Goal: Information Seeking & Learning: Learn about a topic

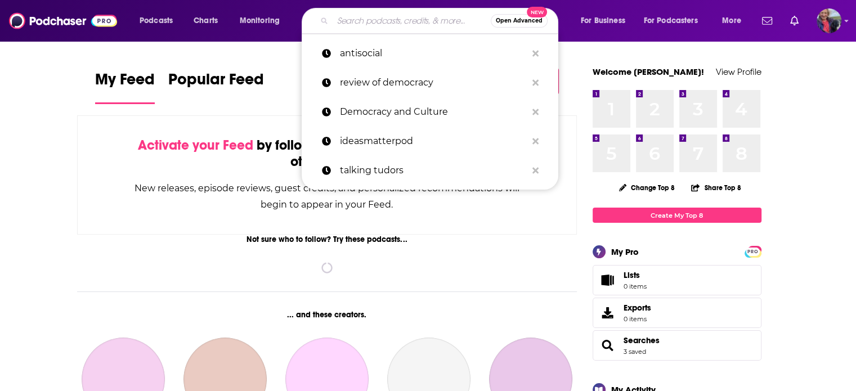
click at [352, 21] on input "Search podcasts, credits, & more..." at bounding box center [412, 21] width 158 height 18
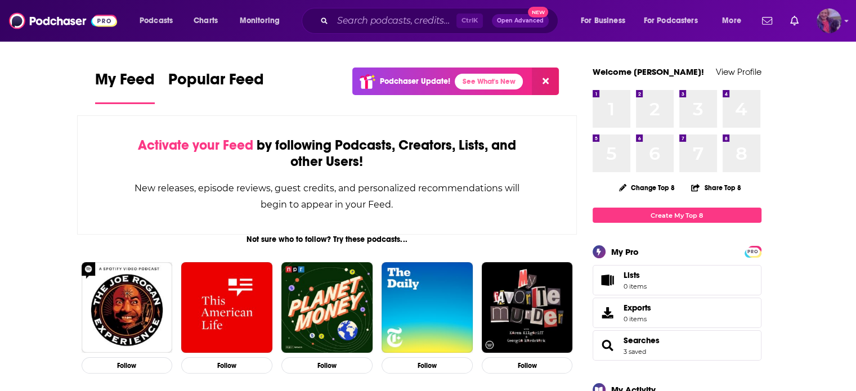
click at [841, 19] on img "Logged in as KateFT" at bounding box center [829, 20] width 25 height 25
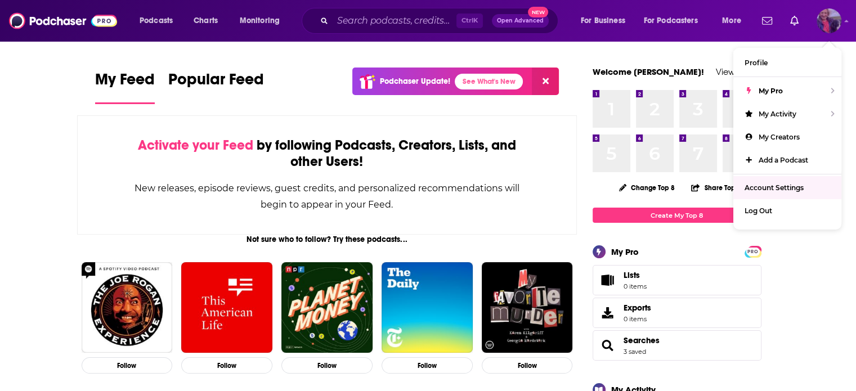
click at [783, 184] on span "Account Settings" at bounding box center [774, 187] width 59 height 8
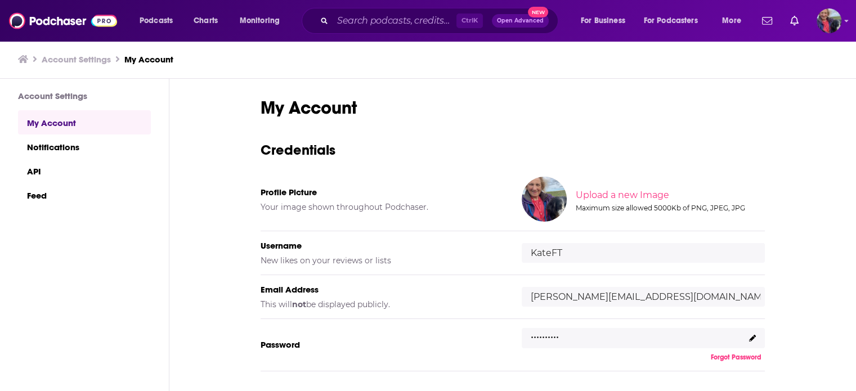
click at [614, 193] on input "file" at bounding box center [669, 195] width 561 height 51
type input "C:\fakepath\[PERSON_NAME] for linkedin.jpg"
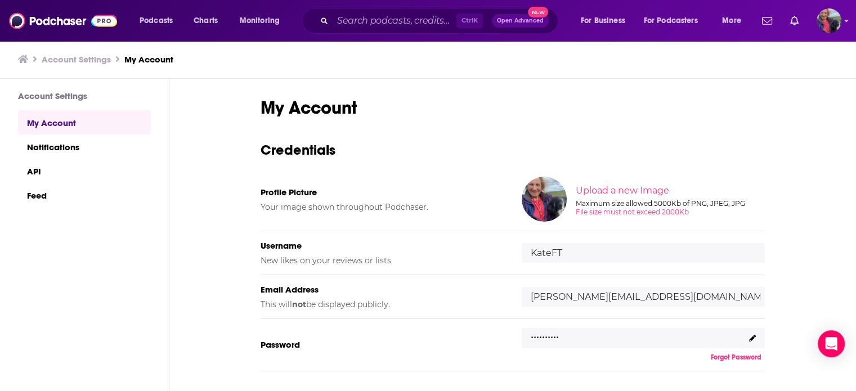
click at [602, 191] on input "file" at bounding box center [669, 190] width 561 height 51
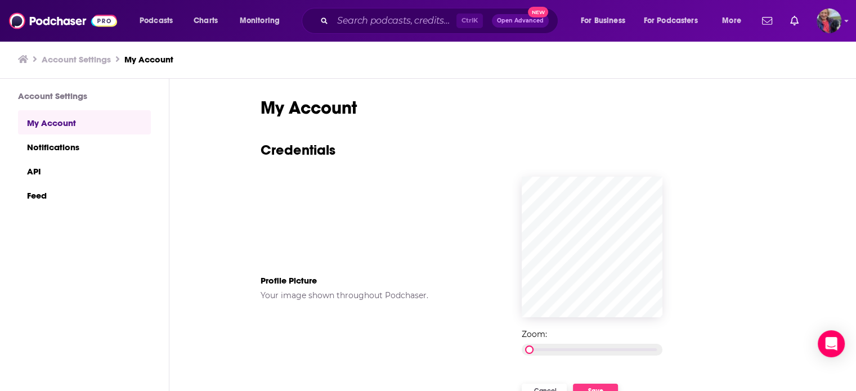
click at [525, 351] on div at bounding box center [592, 350] width 141 height 12
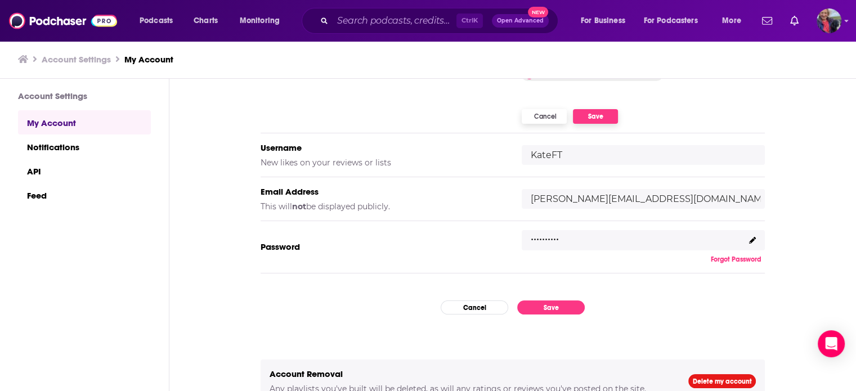
scroll to position [284, 0]
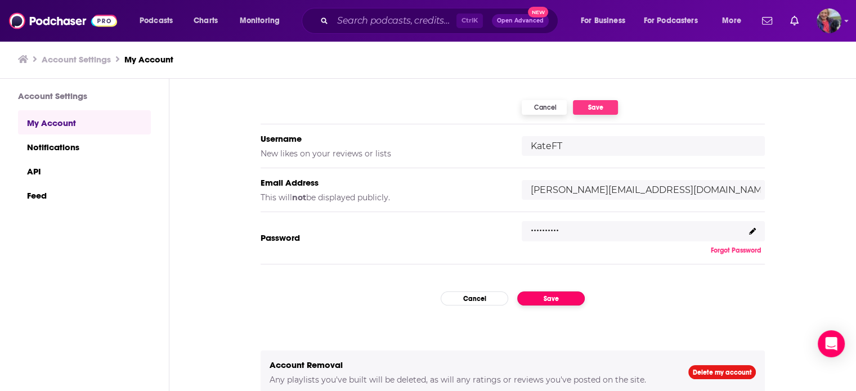
click at [550, 294] on button "Save" at bounding box center [551, 299] width 68 height 14
click at [554, 295] on button "Save" at bounding box center [551, 299] width 68 height 14
click at [549, 294] on button "Save" at bounding box center [551, 299] width 68 height 14
click at [598, 107] on button "Save" at bounding box center [595, 107] width 45 height 15
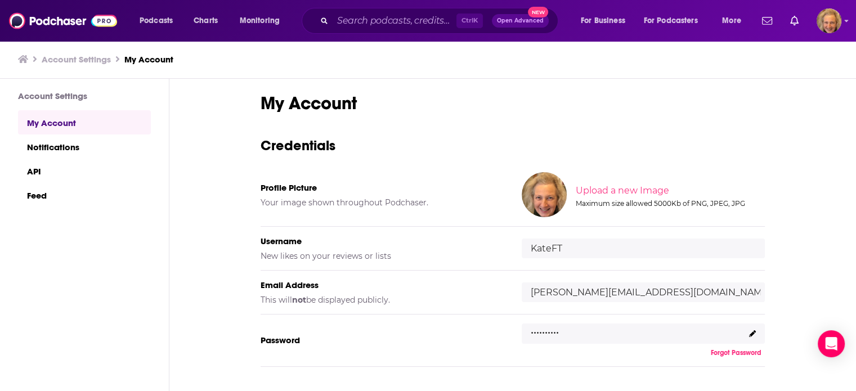
scroll to position [0, 0]
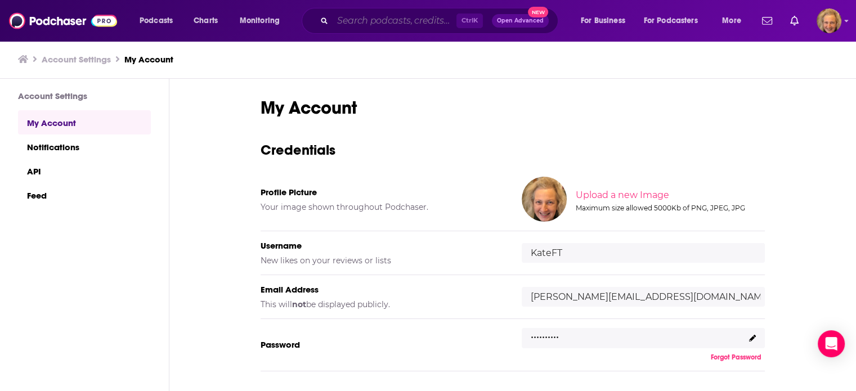
click at [383, 23] on input "Search podcasts, credits, & more..." at bounding box center [395, 21] width 124 height 18
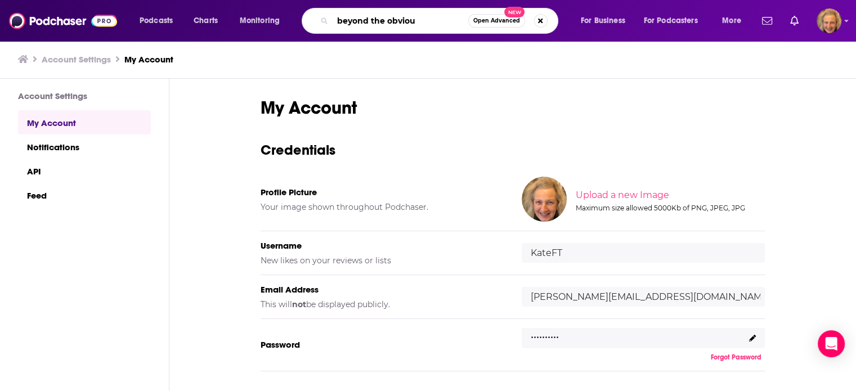
type input "beyond the obvious"
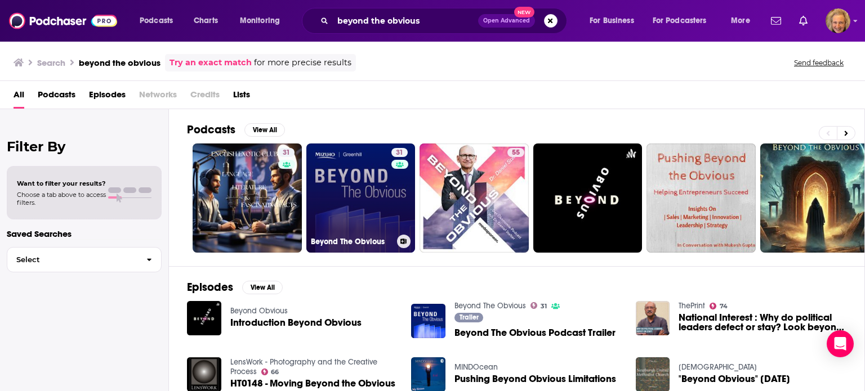
click at [374, 177] on link "31 Beyond The Obvious" at bounding box center [360, 198] width 109 height 109
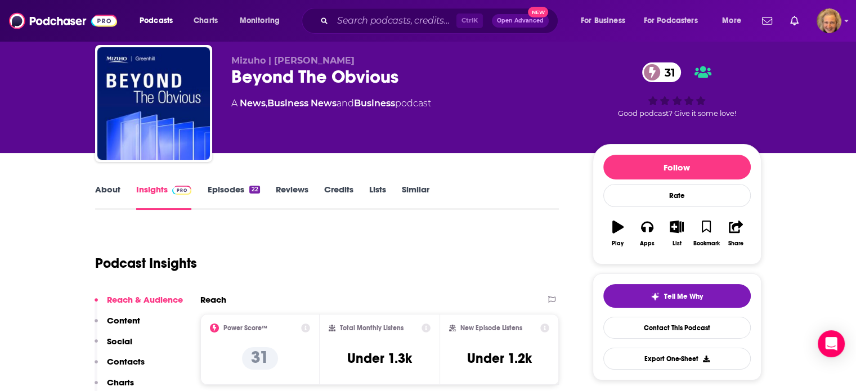
scroll to position [56, 0]
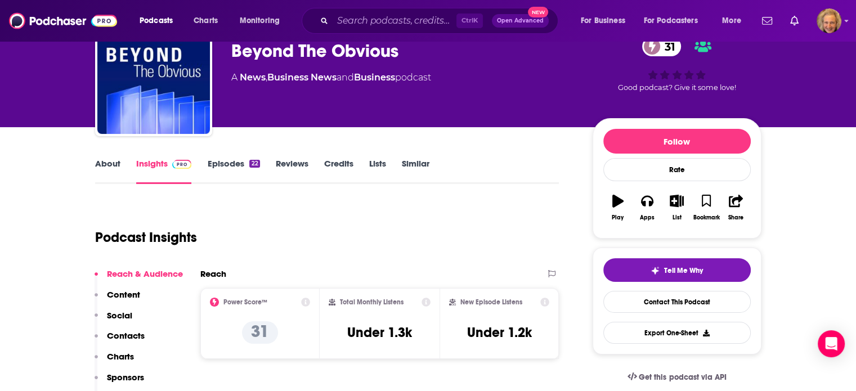
click at [106, 163] on link "About" at bounding box center [107, 171] width 25 height 26
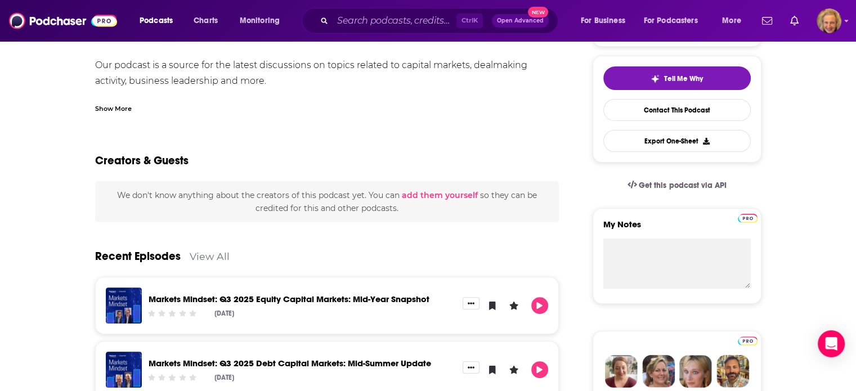
scroll to position [281, 0]
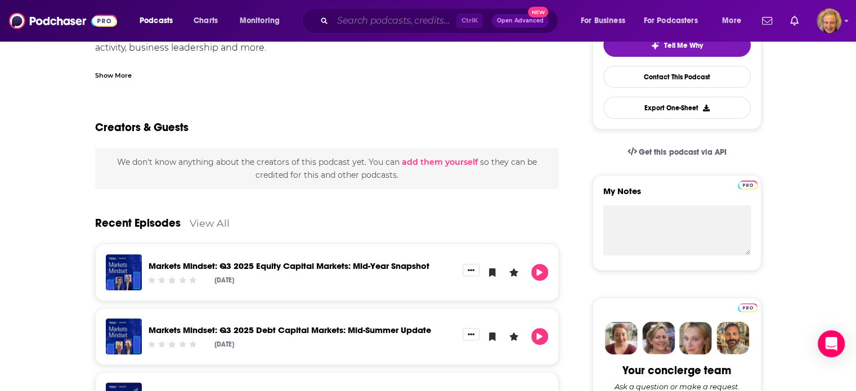
click at [374, 22] on input "Search podcasts, credits, & more..." at bounding box center [395, 21] width 124 height 18
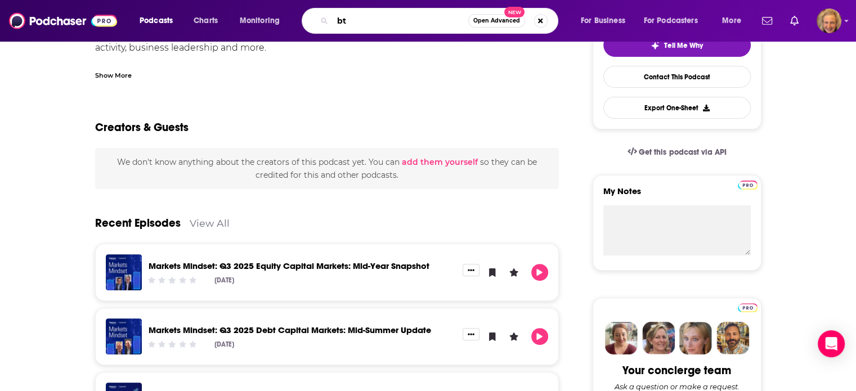
type input "bto"
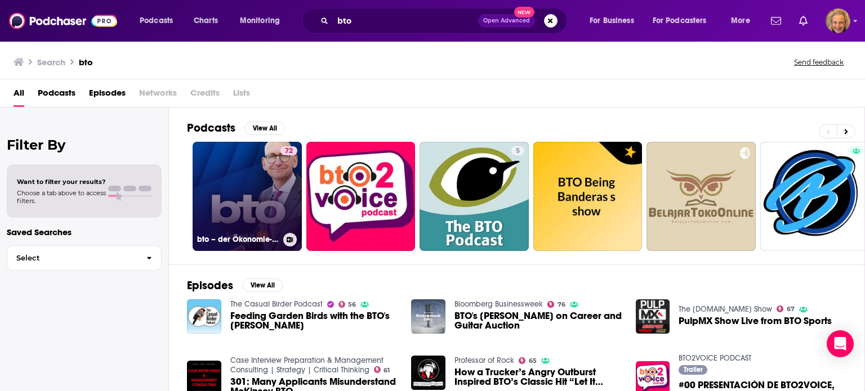
click at [234, 172] on link "72 bto – der Ökonomie-Podcast von [PERSON_NAME]" at bounding box center [246, 196] width 109 height 109
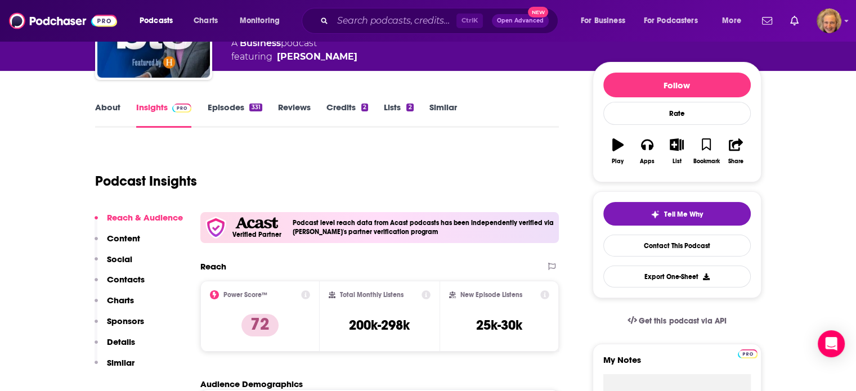
scroll to position [169, 0]
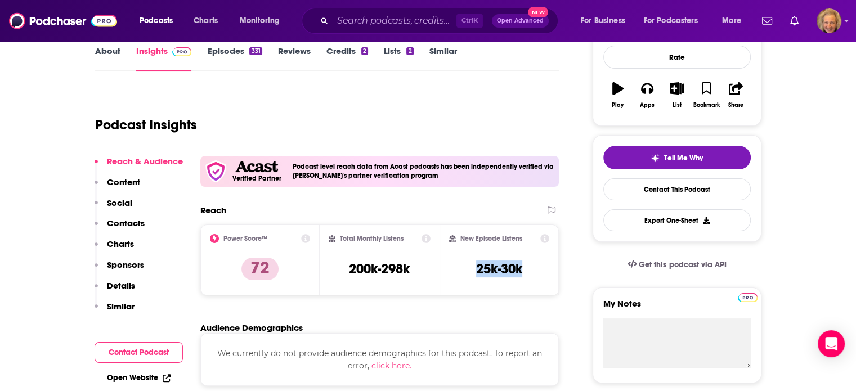
drag, startPoint x: 531, startPoint y: 268, endPoint x: 469, endPoint y: 270, distance: 62.5
click at [469, 270] on div "New Episode Listens 25k-30k" at bounding box center [499, 260] width 101 height 52
copy h3 "25k-30k"
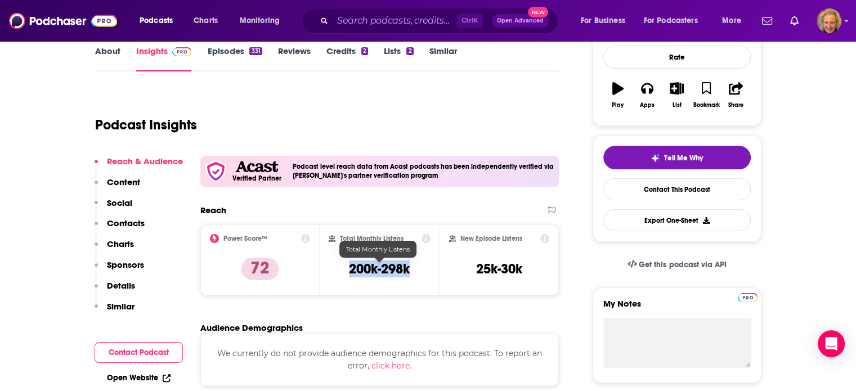
drag, startPoint x: 414, startPoint y: 267, endPoint x: 351, endPoint y: 267, distance: 63.6
click at [351, 267] on div "Total Monthly Listens 200k-298k" at bounding box center [380, 260] width 102 height 52
copy h3 "200k-298k"
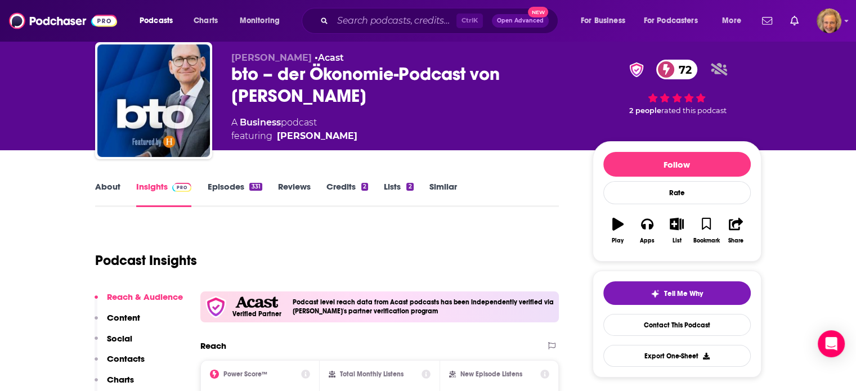
scroll to position [0, 0]
